Goal: Download file/media

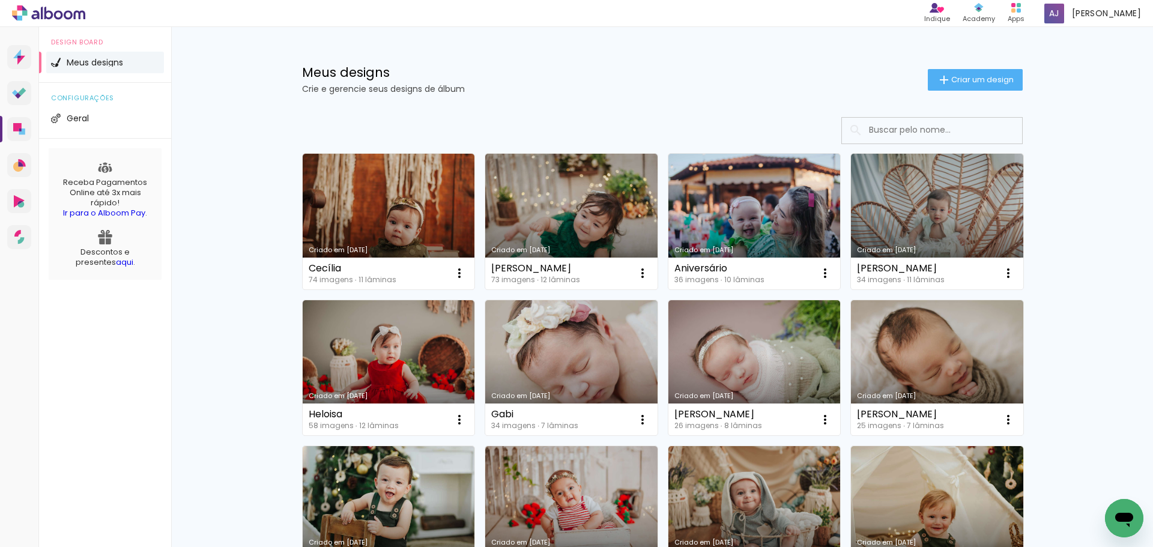
drag, startPoint x: 220, startPoint y: 439, endPoint x: 226, endPoint y: 437, distance: 6.8
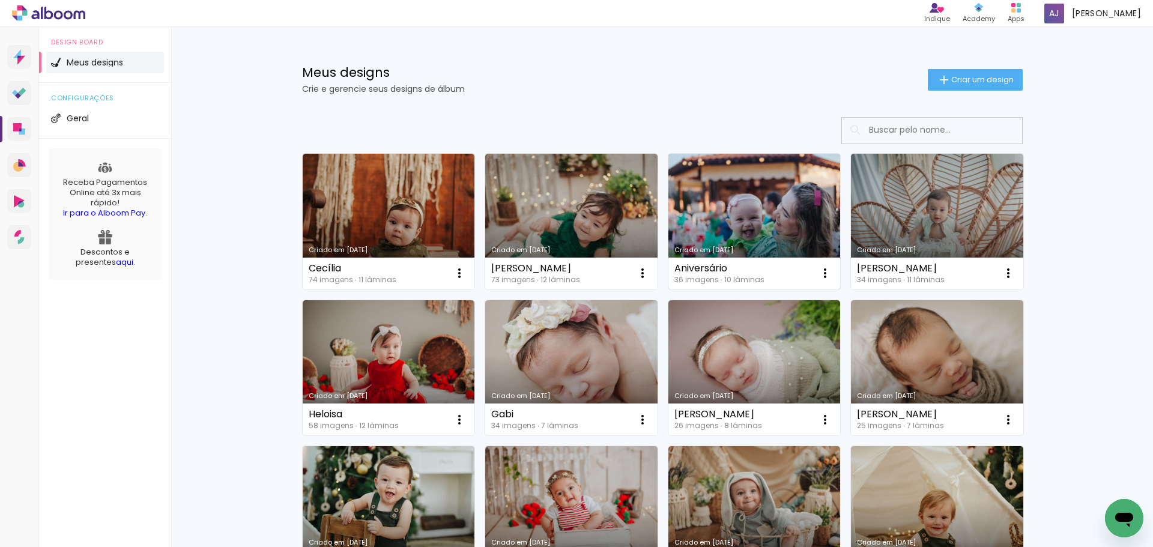
click at [808, 230] on link "Criado em [DATE]" at bounding box center [754, 222] width 172 height 136
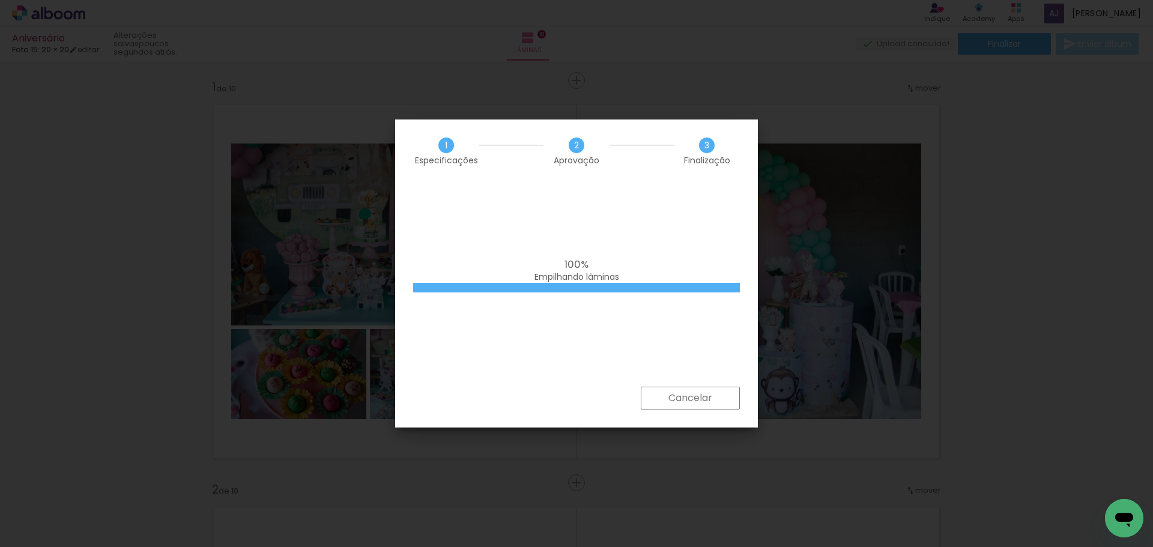
click at [692, 262] on div "100% Empilhando lâminas" at bounding box center [576, 271] width 327 height 24
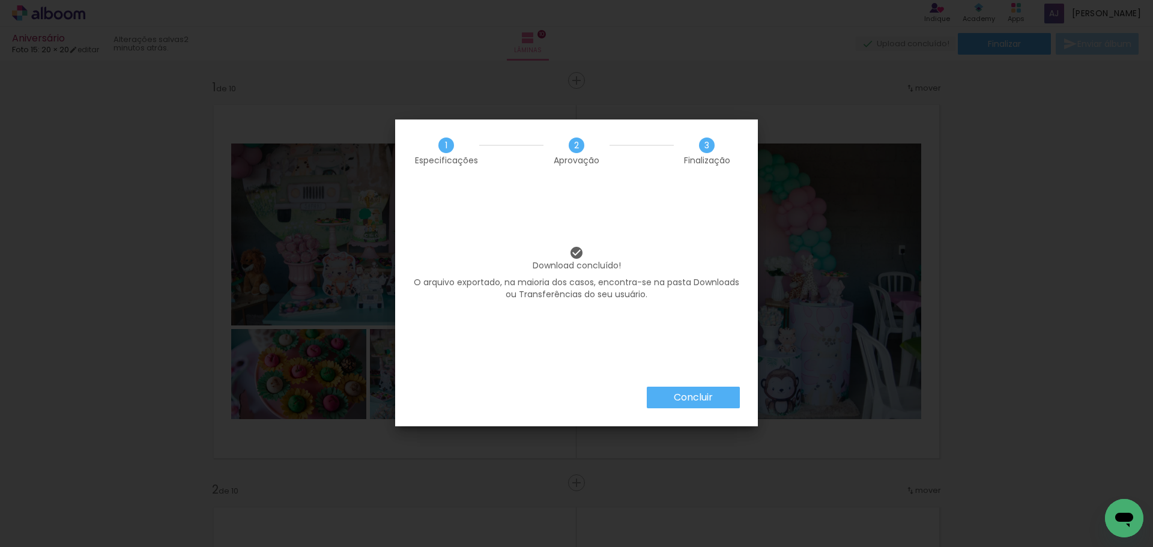
click at [0, 0] on slot "Concluir" at bounding box center [0, 0] width 0 height 0
